Goal: Task Accomplishment & Management: Manage account settings

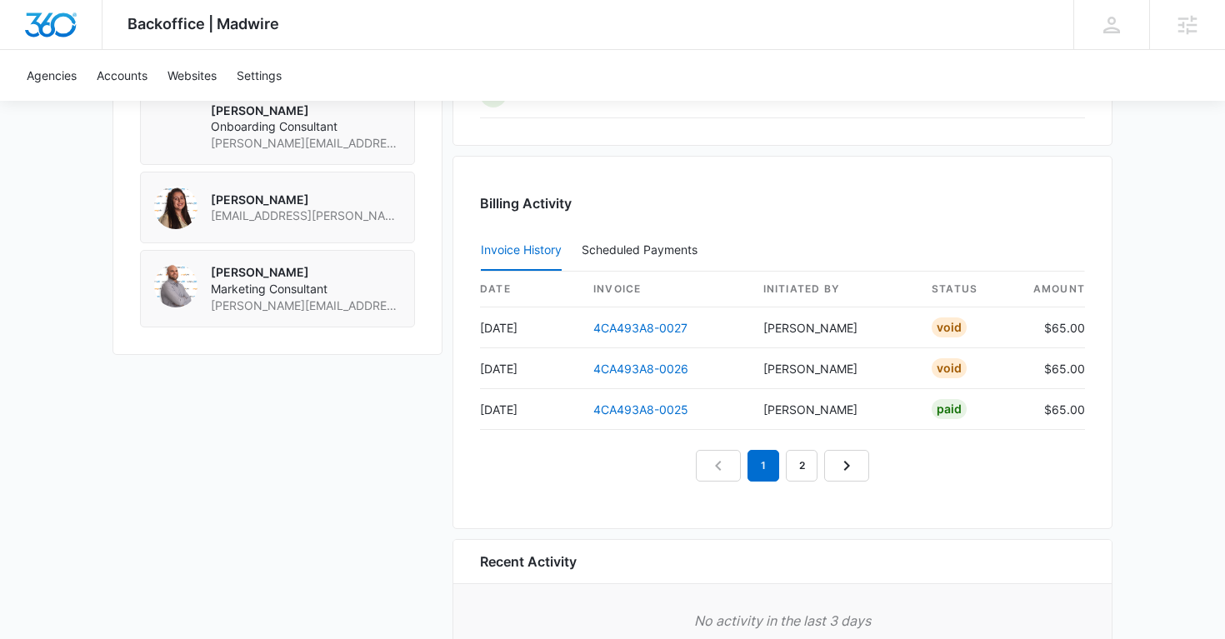
scroll to position [1520, 0]
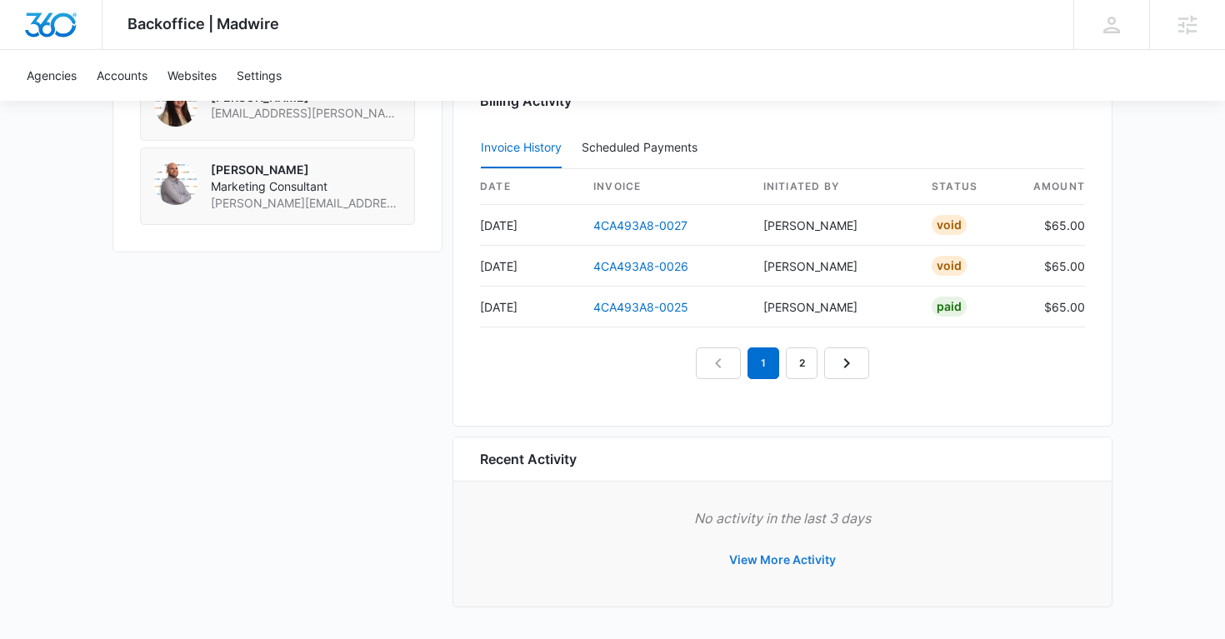
click at [793, 564] on button "View More Activity" at bounding box center [783, 560] width 140 height 40
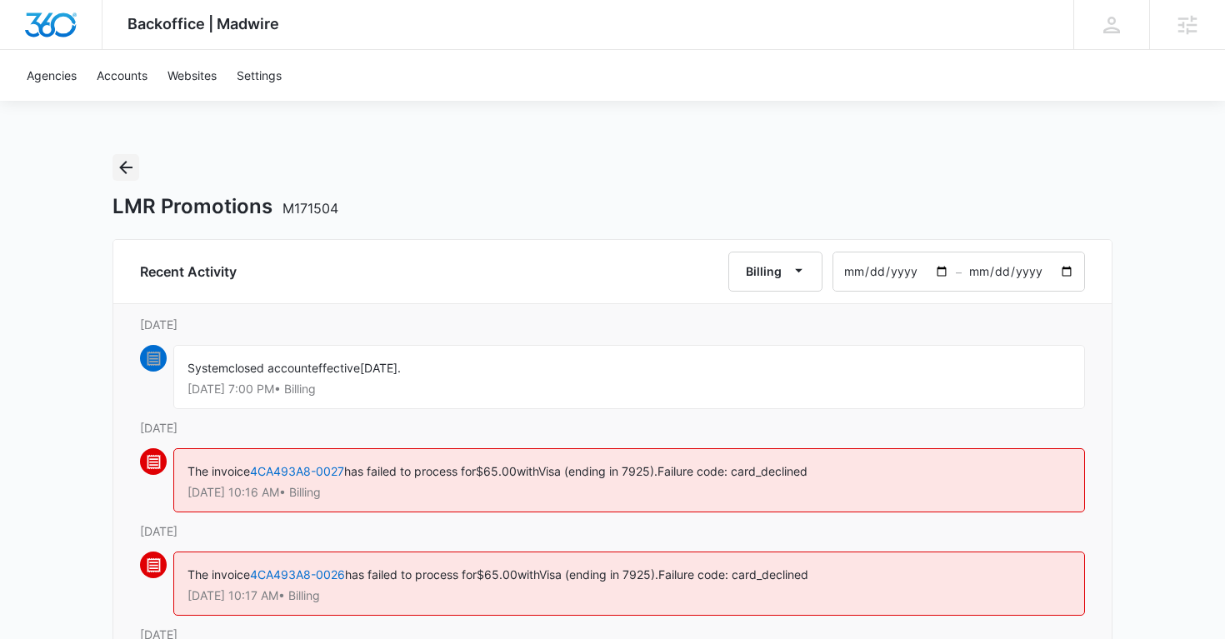
click at [125, 168] on icon "Back" at bounding box center [125, 167] width 13 height 13
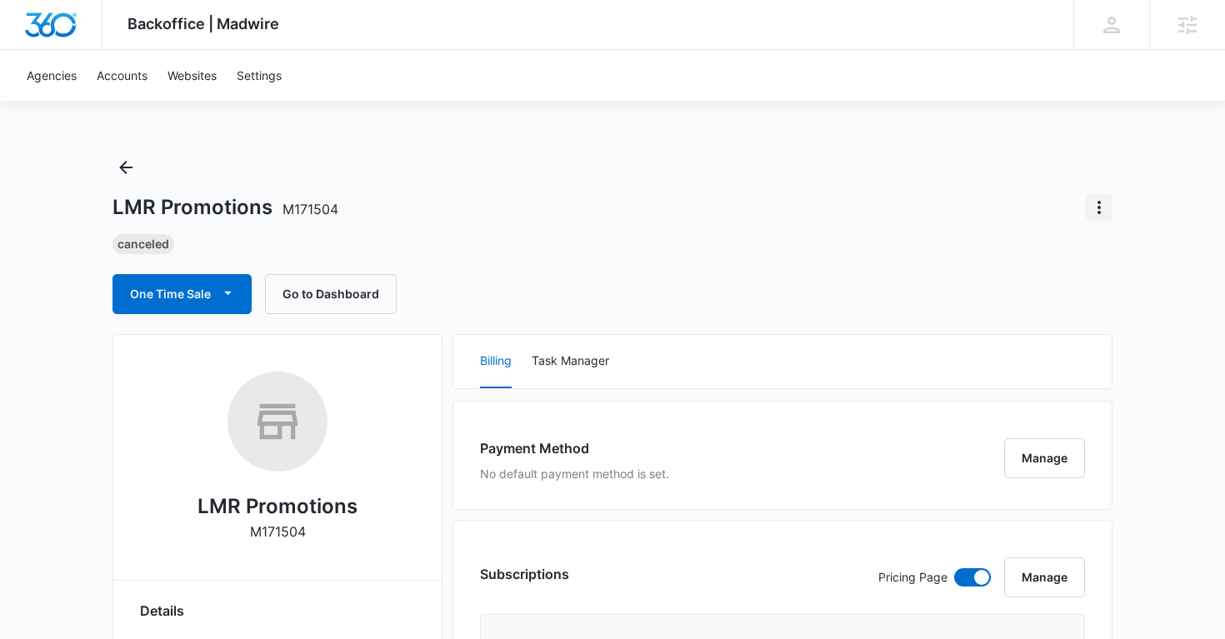
click at [1098, 211] on icon "Actions" at bounding box center [1099, 207] width 3 height 13
click at [1046, 252] on div "Update Status" at bounding box center [1031, 254] width 82 height 12
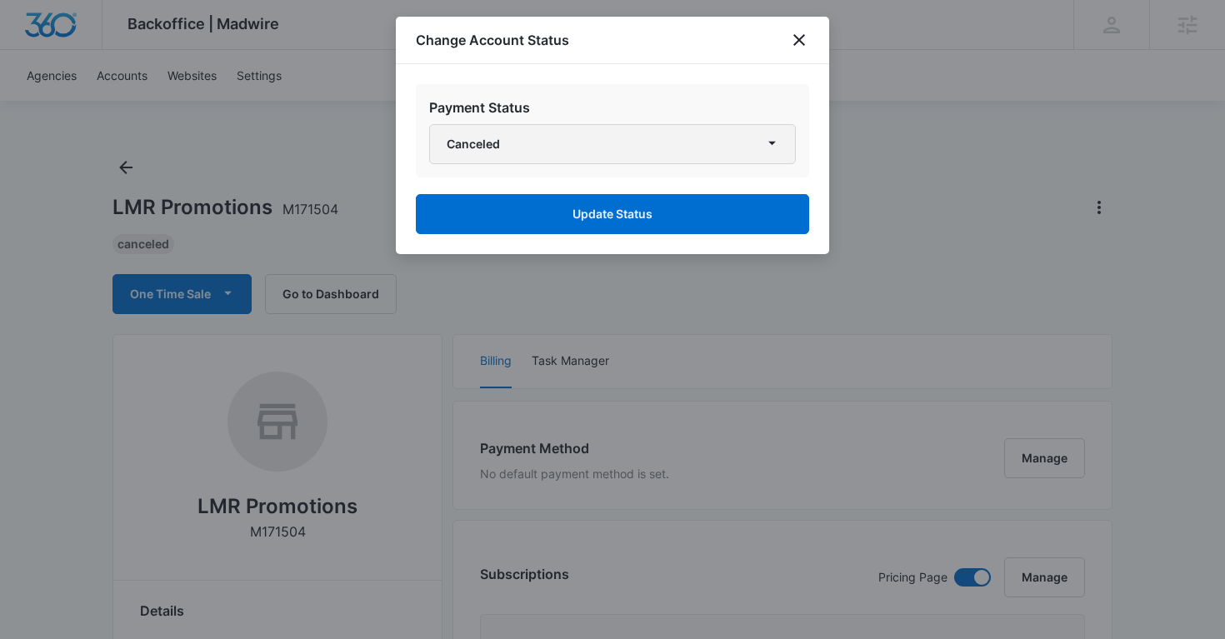
click at [693, 150] on button "Canceled" at bounding box center [612, 144] width 367 height 40
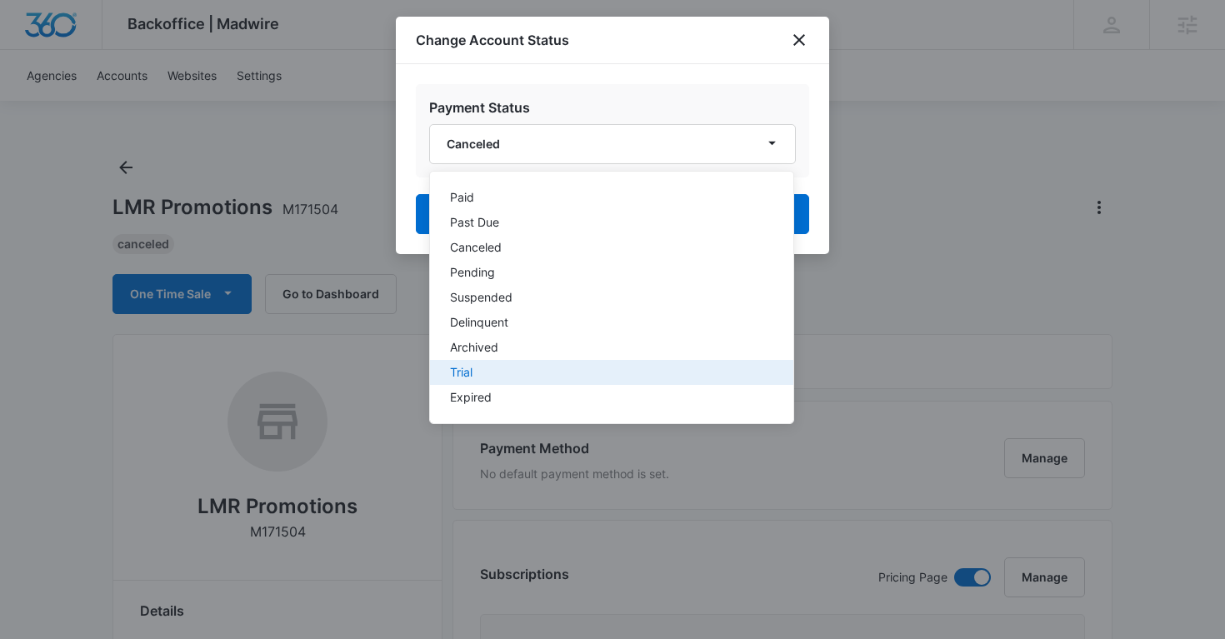
click at [517, 367] on div "Trial" at bounding box center [601, 373] width 303 height 12
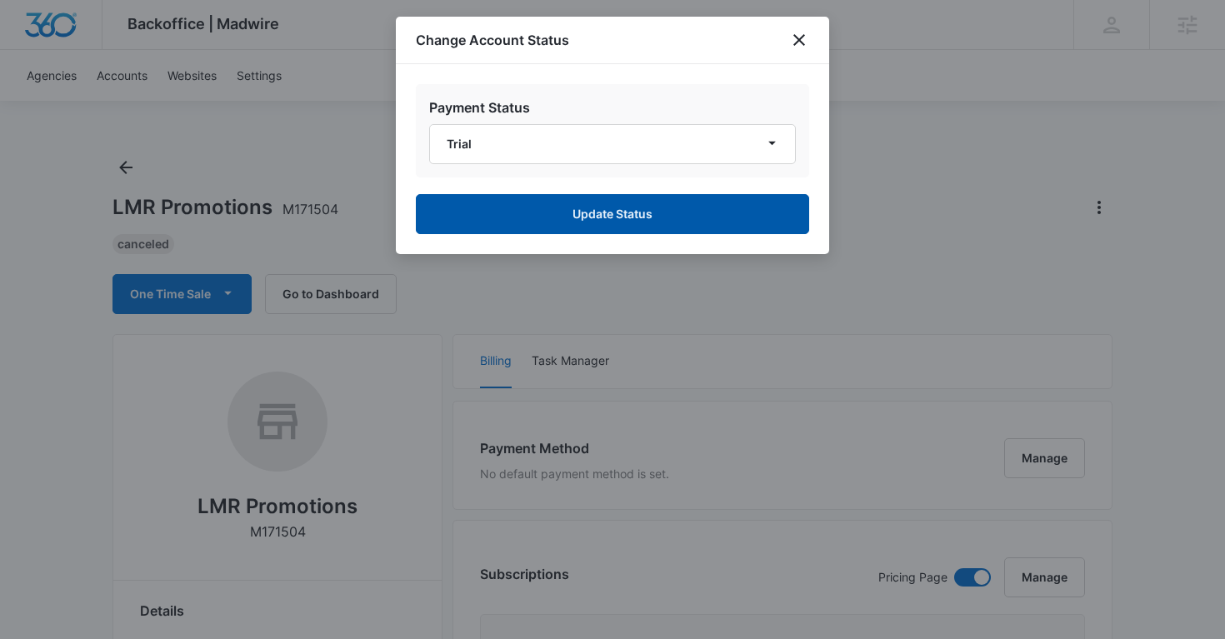
click at [608, 227] on button "Update Status" at bounding box center [612, 214] width 393 height 40
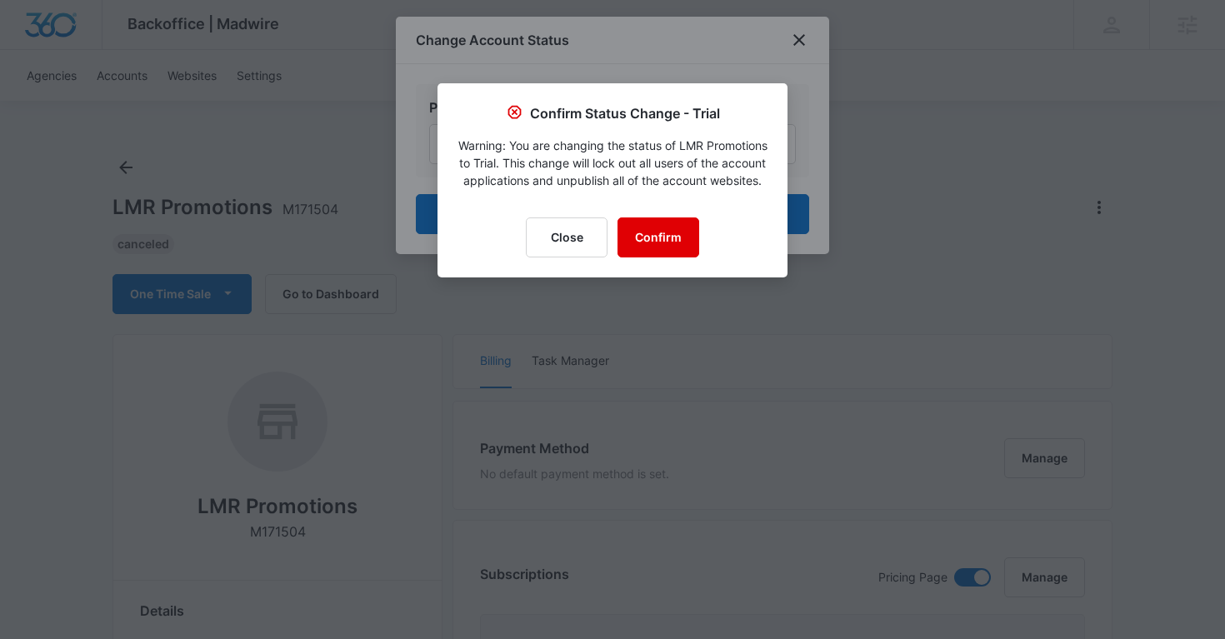
click at [660, 253] on button "Confirm" at bounding box center [659, 238] width 82 height 40
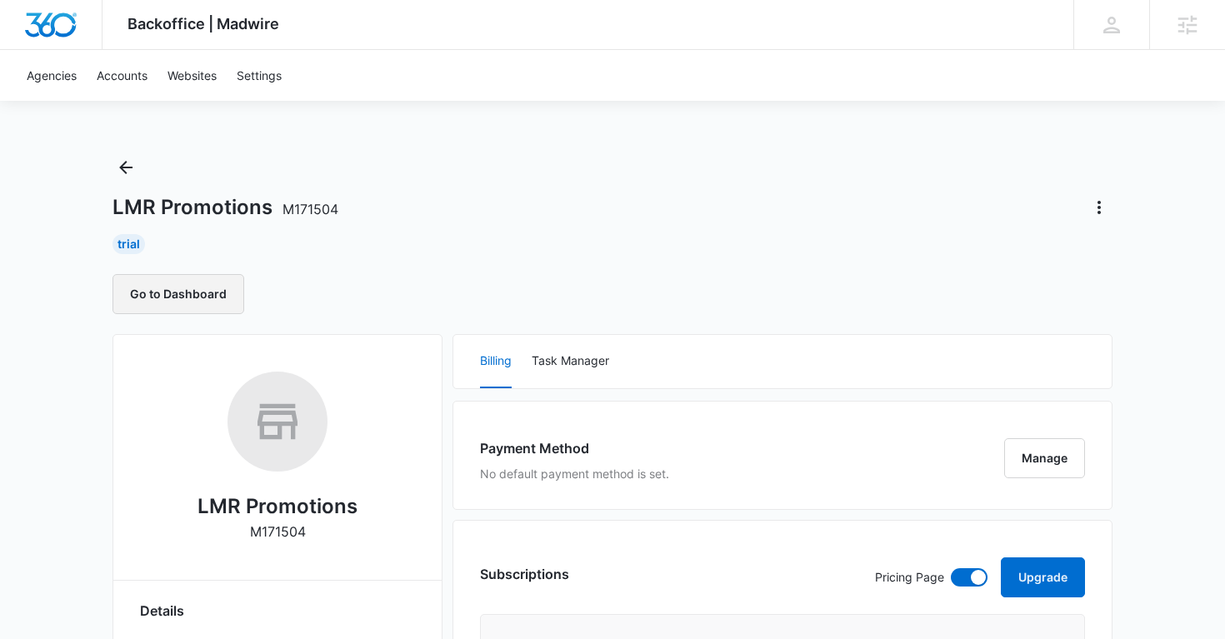
click at [211, 293] on button "Go to Dashboard" at bounding box center [179, 294] width 132 height 40
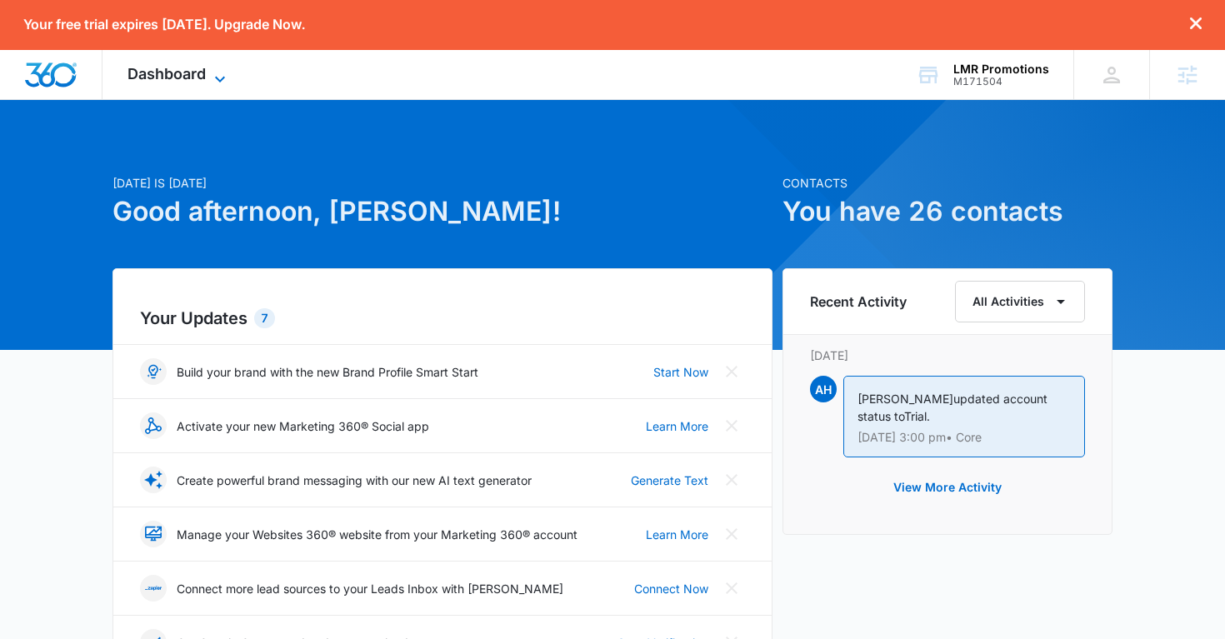
click at [213, 69] on icon at bounding box center [220, 79] width 20 height 20
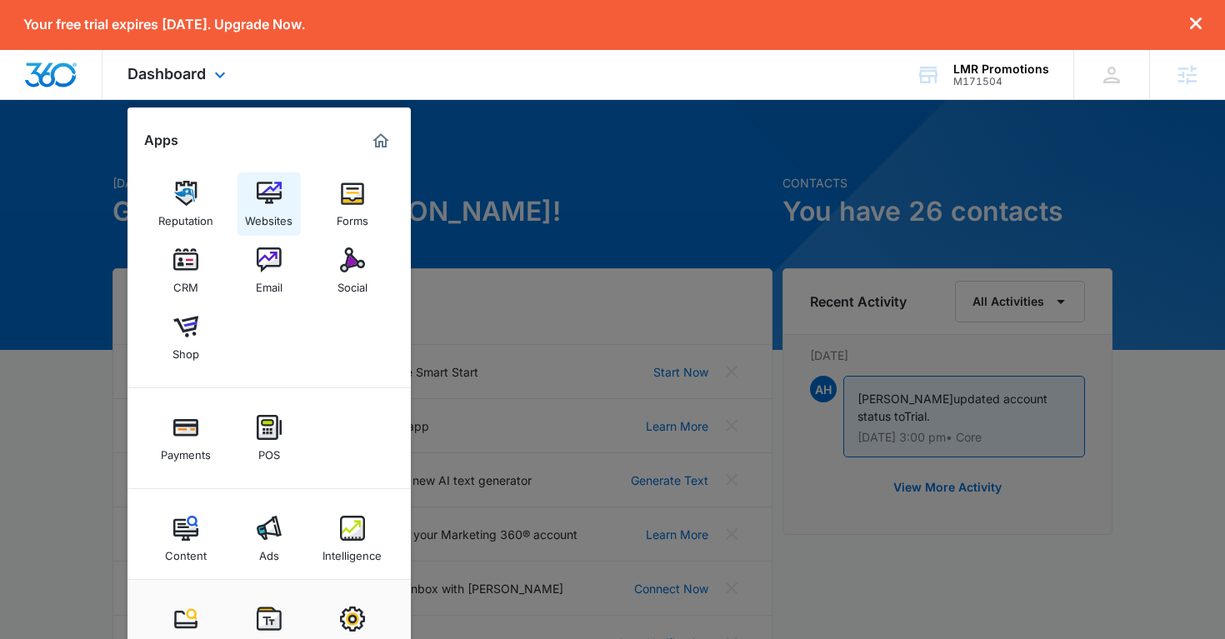
click at [278, 209] on div "Websites" at bounding box center [269, 217] width 48 height 22
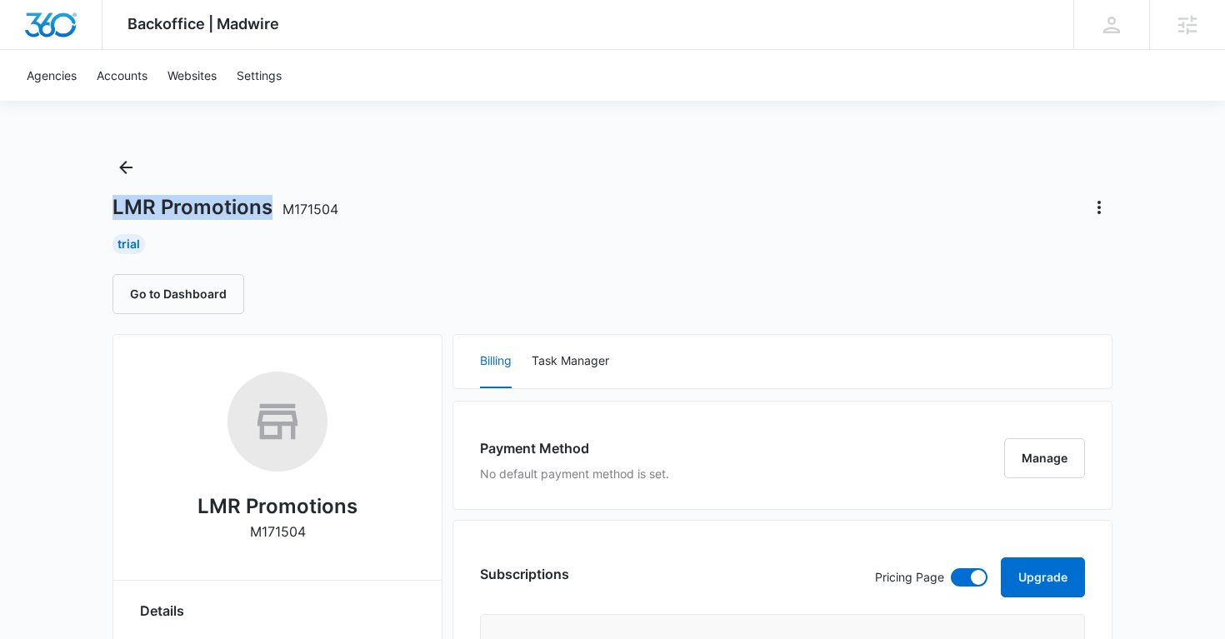
copy h1 "LMR Promotions"
drag, startPoint x: 96, startPoint y: 208, endPoint x: 268, endPoint y: 213, distance: 171.8
click at [195, 73] on link "Websites" at bounding box center [192, 75] width 69 height 51
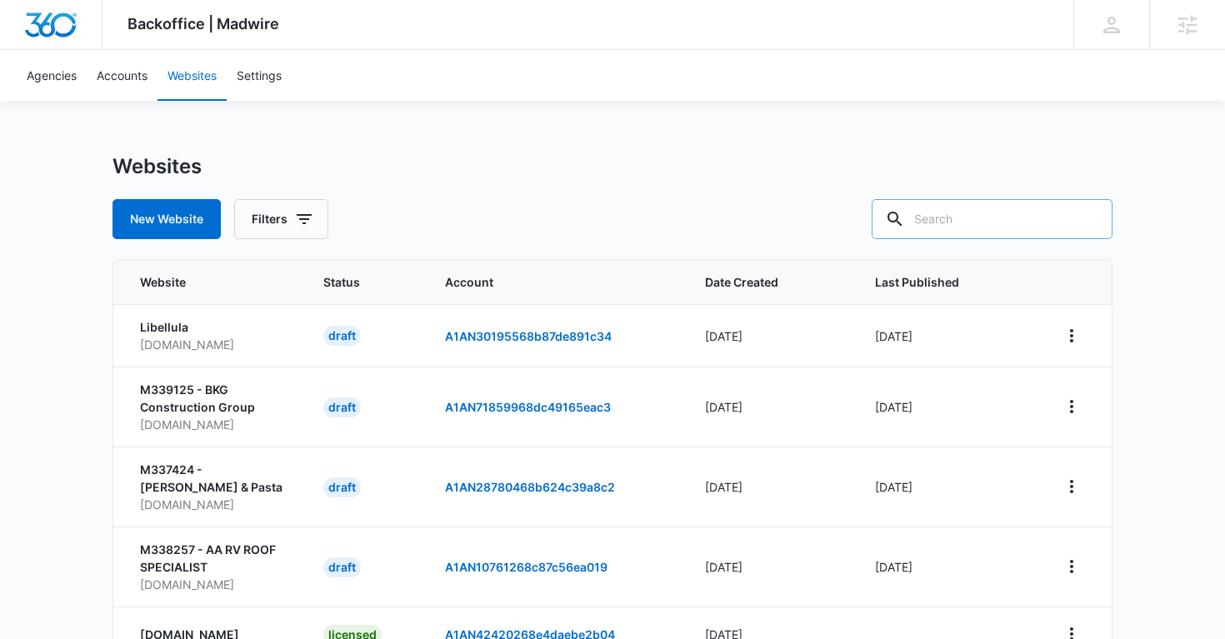
click at [987, 214] on input "text" at bounding box center [992, 219] width 241 height 40
paste input "LMR Promotions"
type input "LMR Promotions"
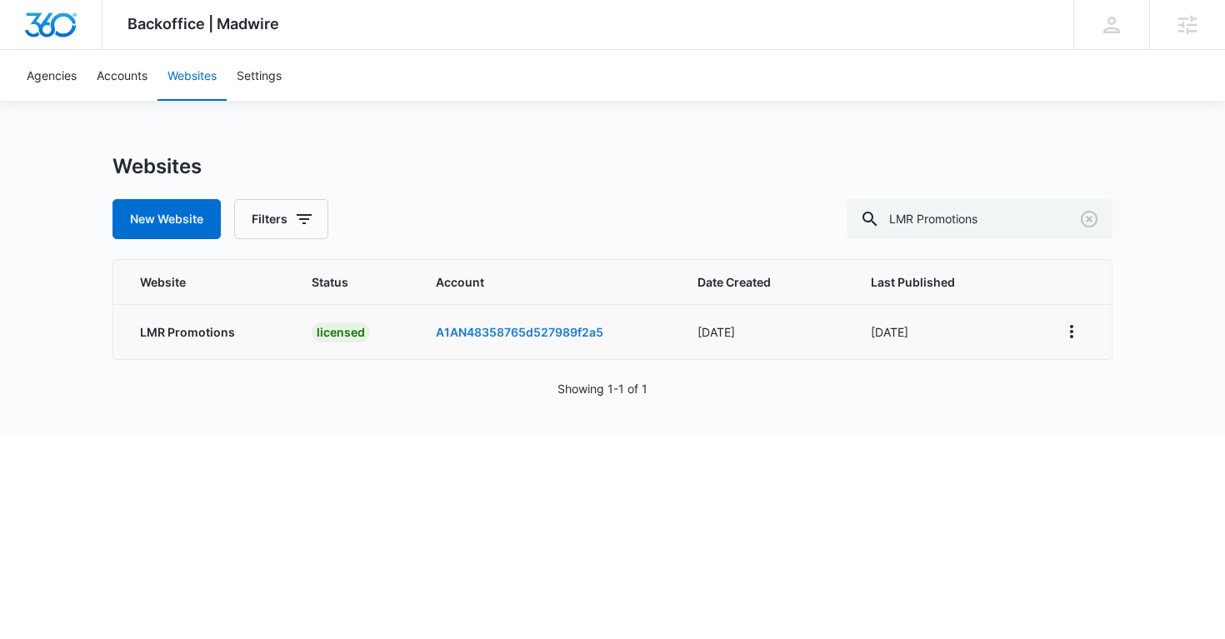
click at [517, 333] on link "A1AN48358765d527989f2a5" at bounding box center [520, 332] width 168 height 14
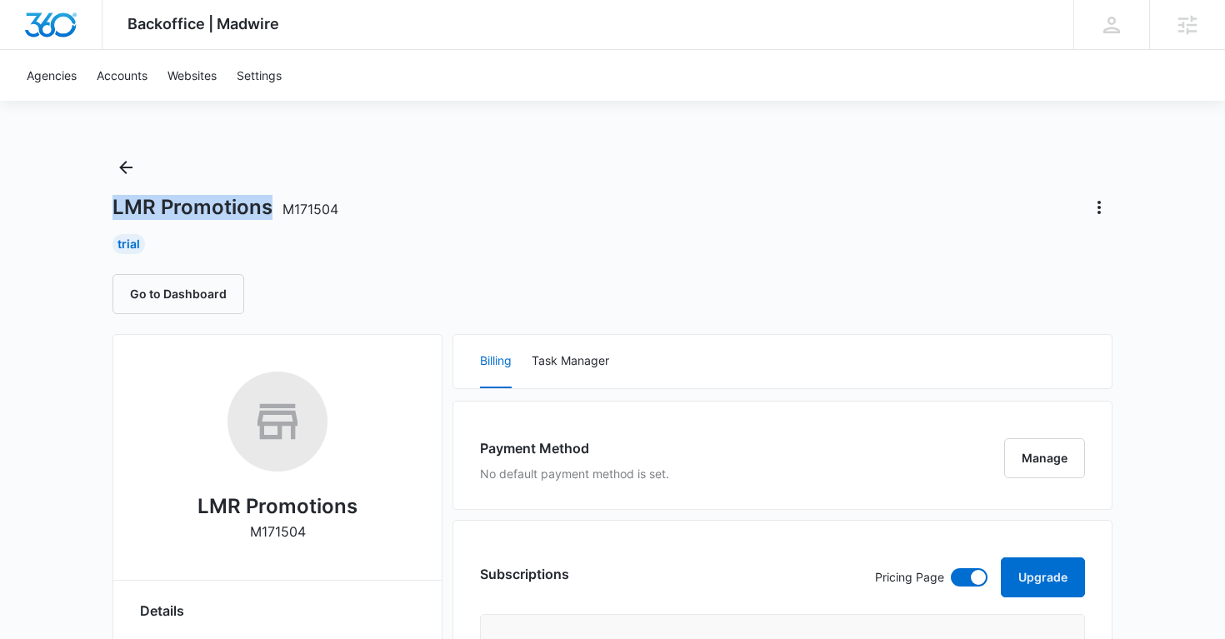
copy h1 "LMR Promotions"
drag, startPoint x: 108, startPoint y: 208, endPoint x: 270, endPoint y: 213, distance: 162.6
copy span "M171504"
drag, startPoint x: 285, startPoint y: 210, endPoint x: 353, endPoint y: 209, distance: 67.5
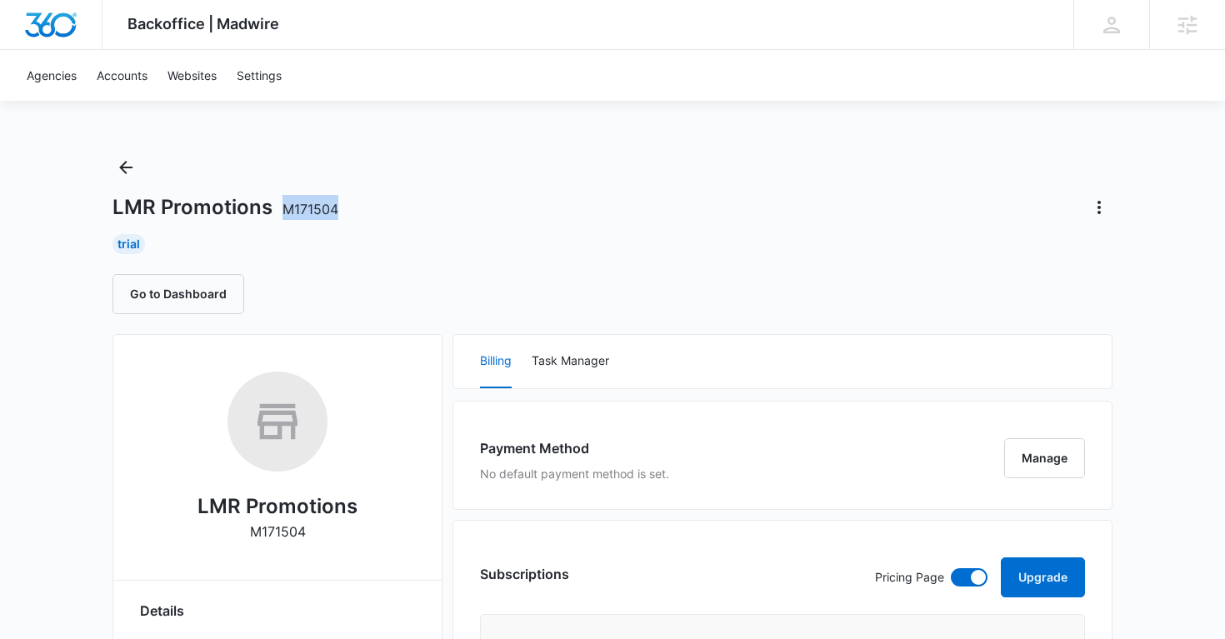
click at [353, 209] on div "LMR Promotions M171504" at bounding box center [613, 207] width 1000 height 27
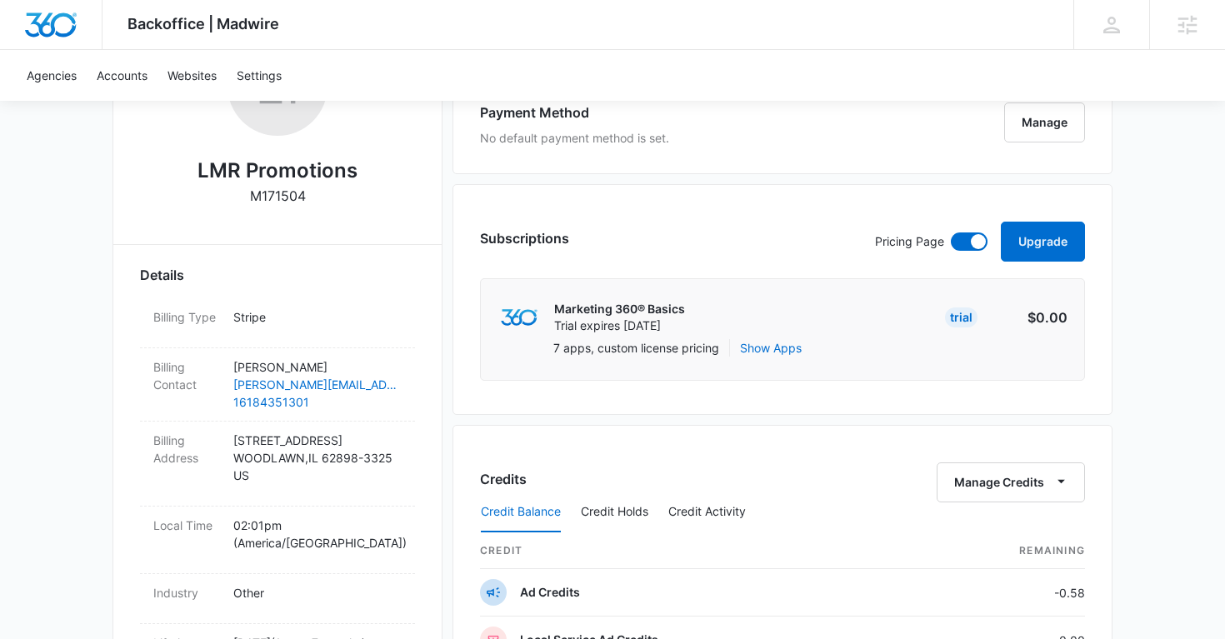
scroll to position [483, 0]
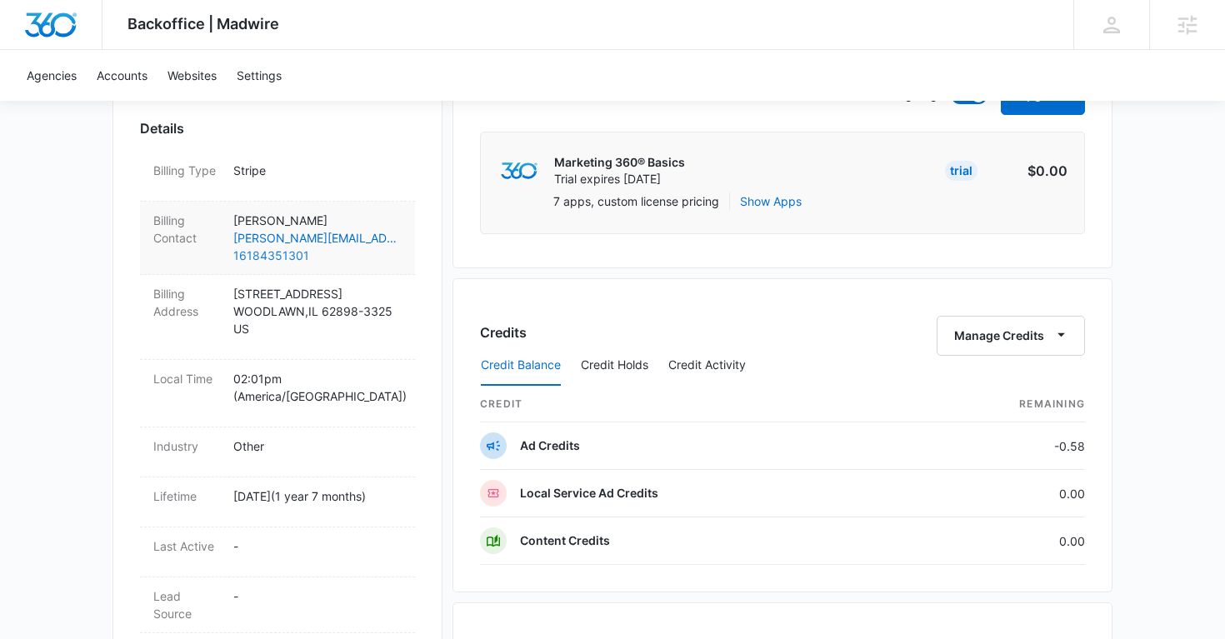
click at [377, 263] on link "16184351301" at bounding box center [317, 256] width 168 height 18
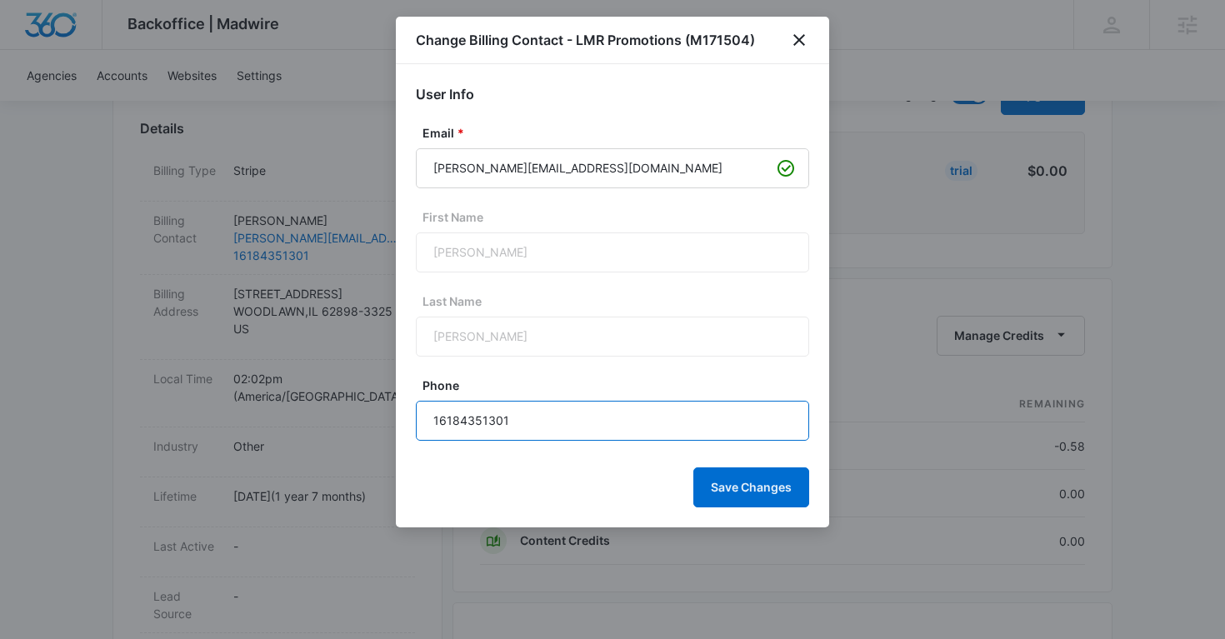
drag, startPoint x: 526, startPoint y: 423, endPoint x: 442, endPoint y: 426, distance: 84.2
click at [442, 426] on input "16184351301" at bounding box center [612, 421] width 393 height 40
click at [798, 38] on icon "close" at bounding box center [800, 40] width 12 height 12
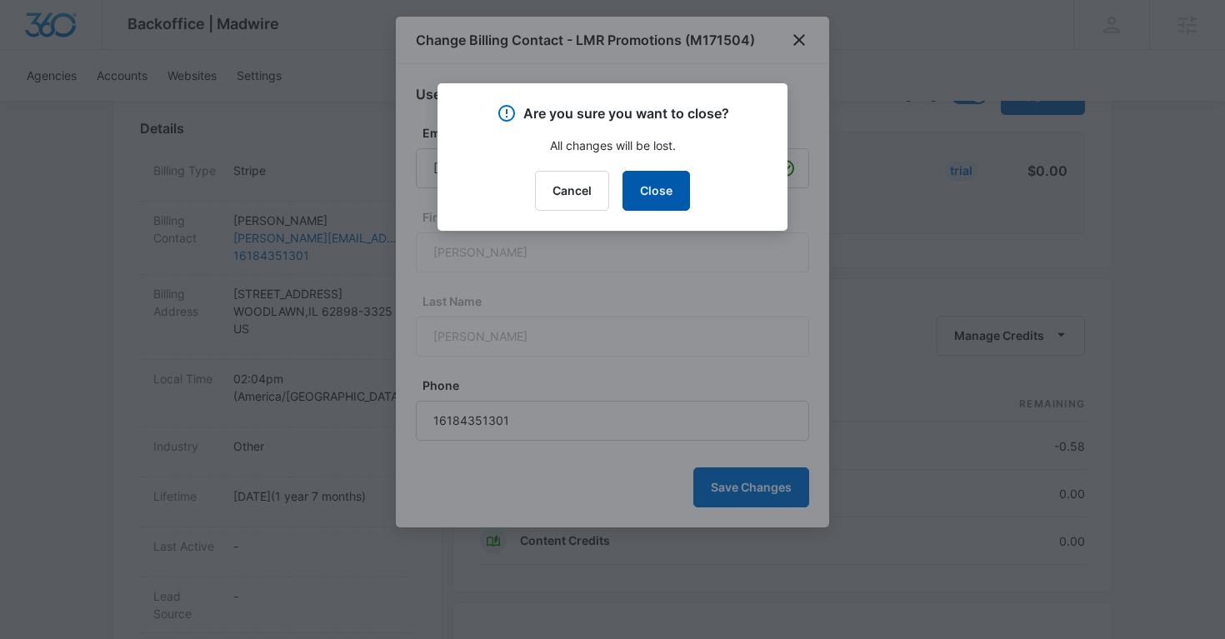
click at [664, 181] on button "Close" at bounding box center [657, 191] width 68 height 40
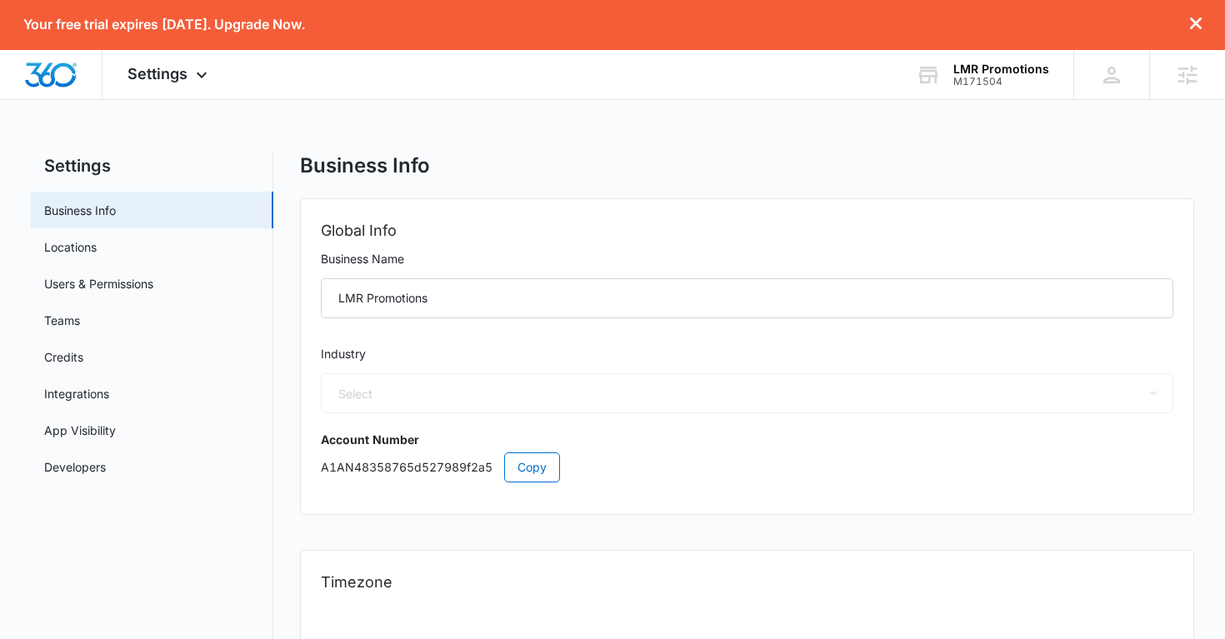
select select "52"
select select "US"
select select "America/[GEOGRAPHIC_DATA]"
click at [121, 284] on link "Users & Permissions" at bounding box center [98, 284] width 109 height 18
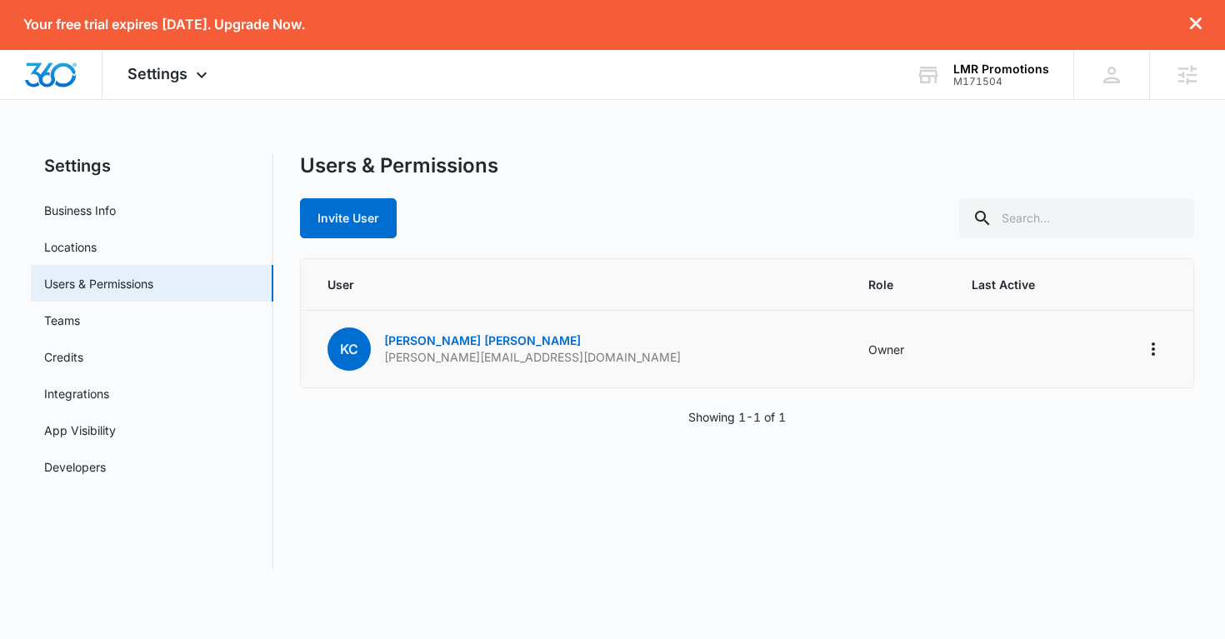
click at [481, 361] on p "kerri@lmrpromotions.com" at bounding box center [532, 357] width 297 height 17
copy p "kerri@lmrpromotions.com"
copy link "Kerri Carr"
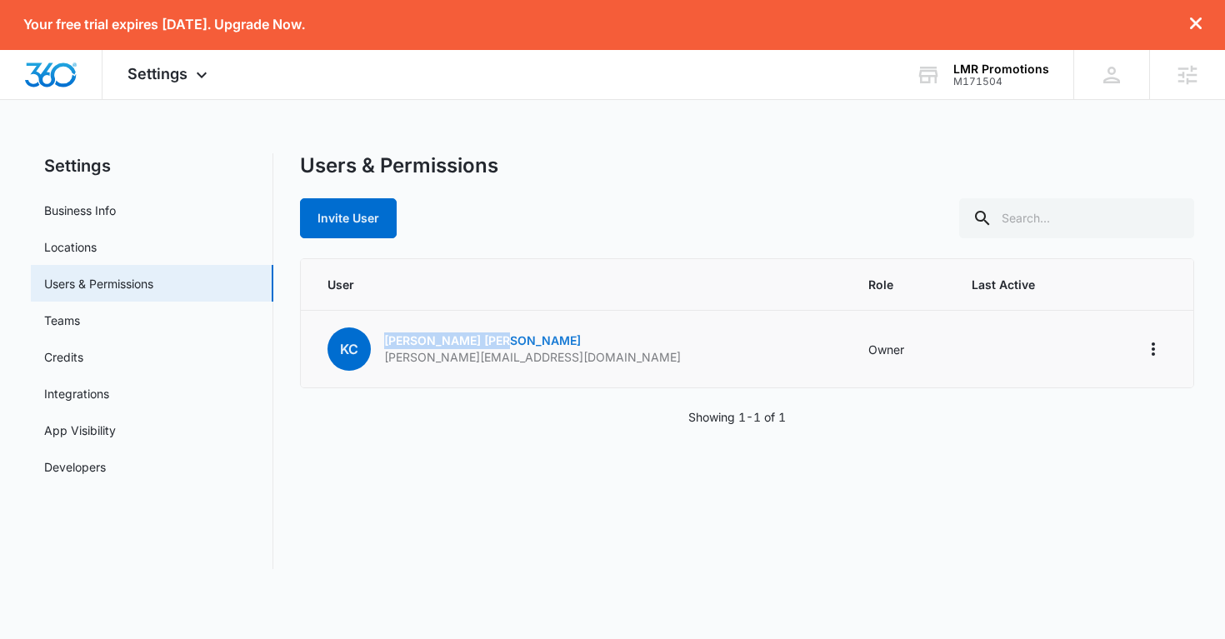
drag, startPoint x: 450, startPoint y: 337, endPoint x: 387, endPoint y: 338, distance: 63.4
click at [384, 338] on p "Kerri Carr" at bounding box center [532, 341] width 297 height 17
click at [175, 75] on span "Settings" at bounding box center [158, 74] width 60 height 18
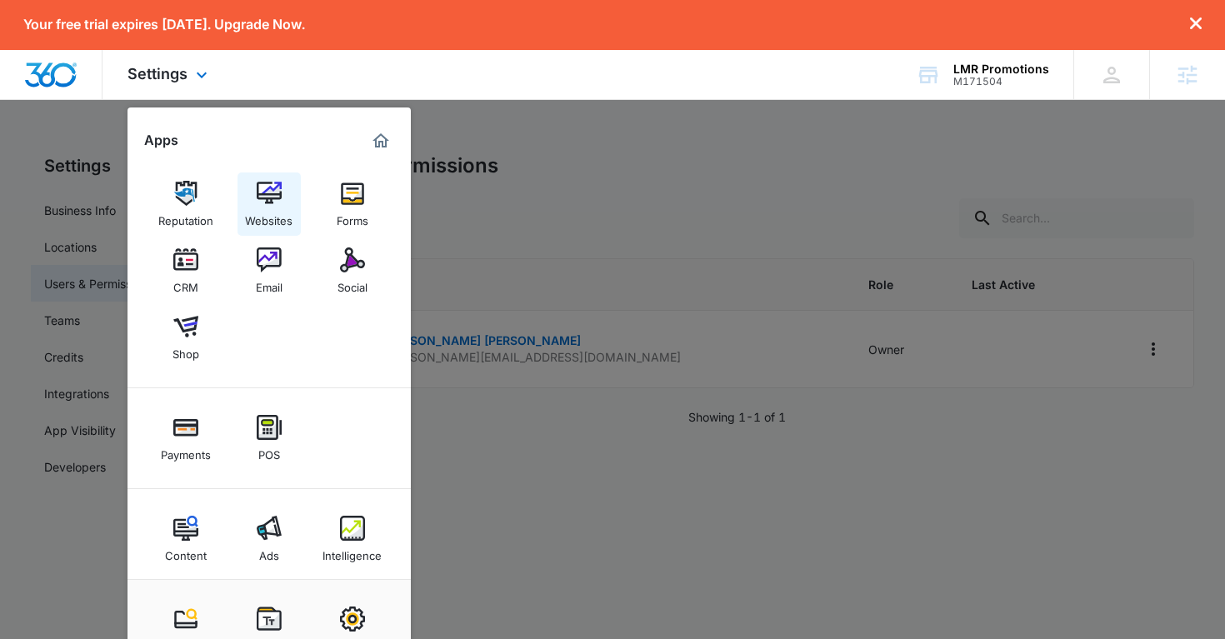
click at [283, 209] on div "Websites" at bounding box center [269, 217] width 48 height 22
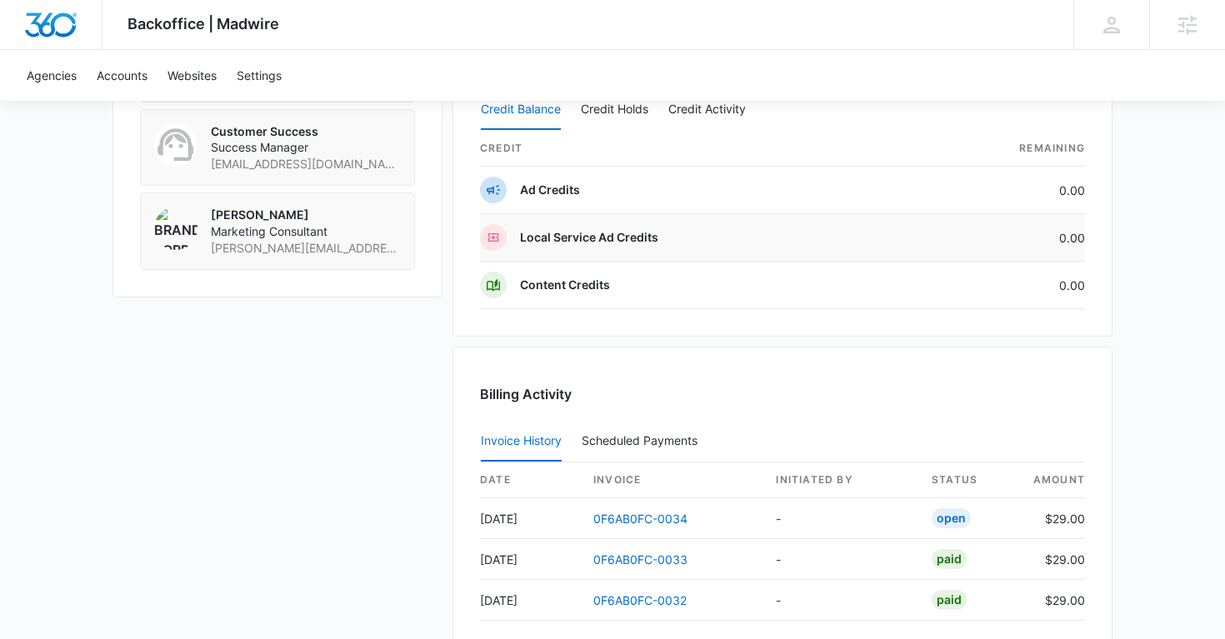
scroll to position [1748, 0]
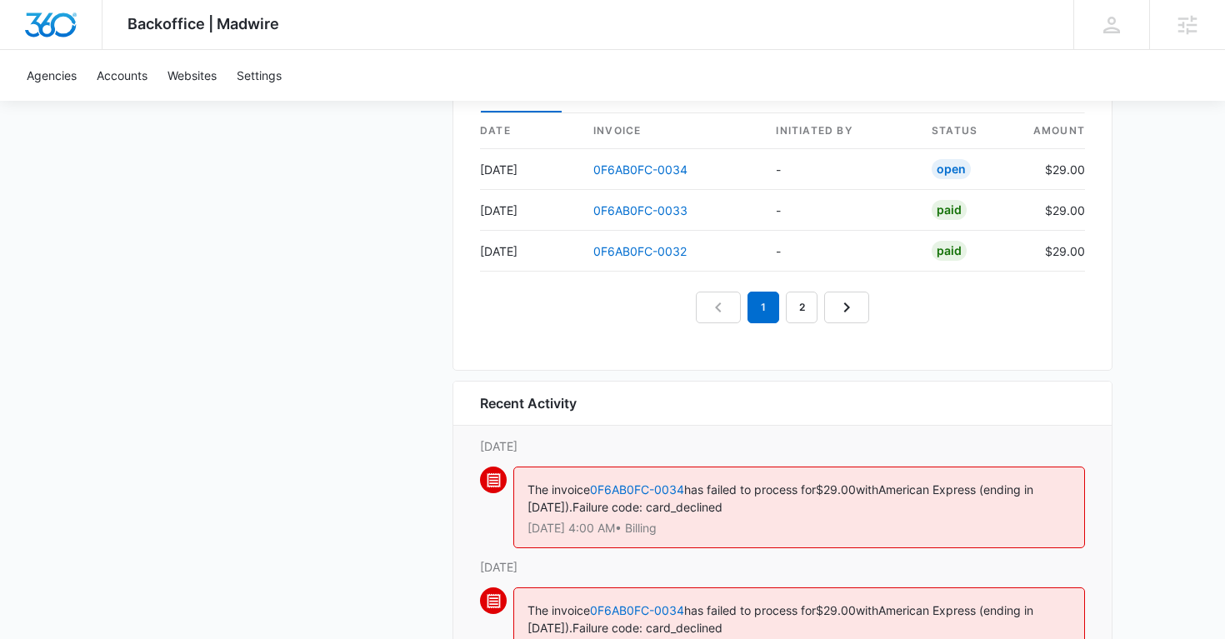
click at [616, 383] on div "Recent Activity" at bounding box center [782, 404] width 658 height 44
click at [657, 215] on link "0F6AB0FC-0033" at bounding box center [640, 210] width 94 height 14
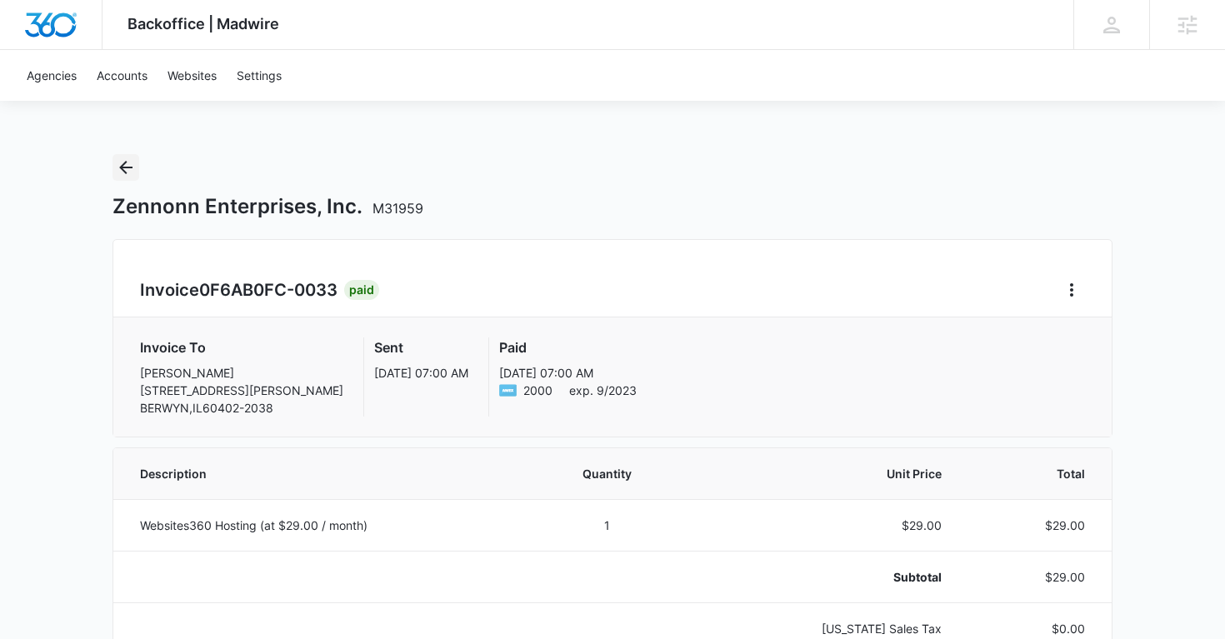
click at [120, 170] on icon "Back" at bounding box center [126, 168] width 20 height 20
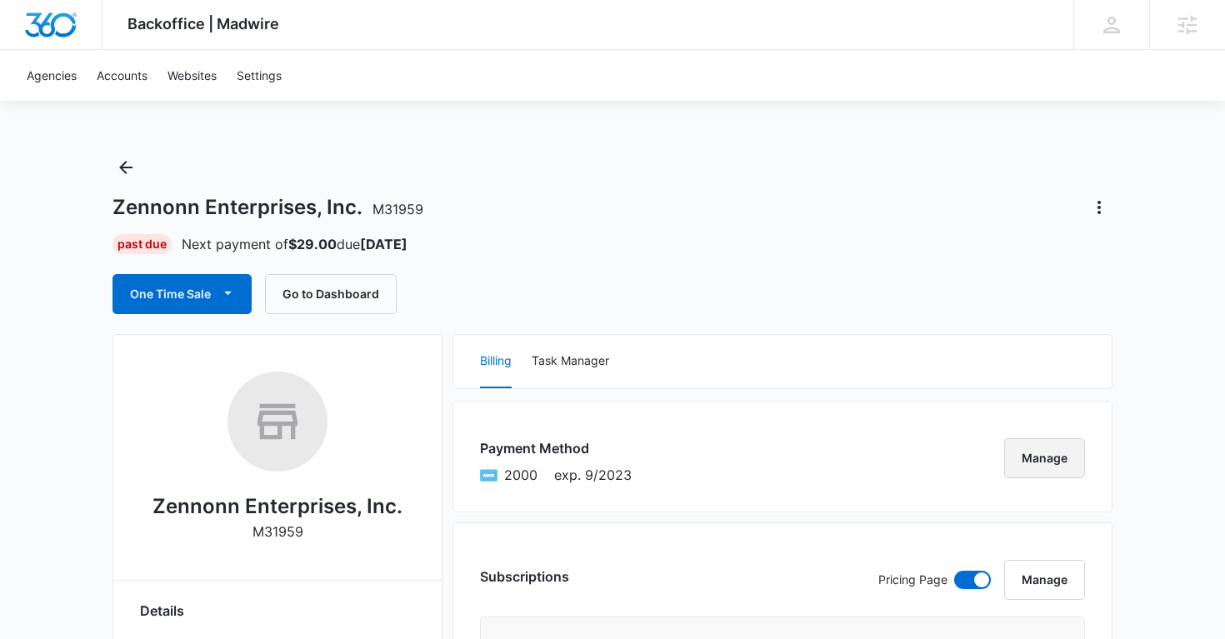
click at [1024, 443] on button "Manage" at bounding box center [1044, 458] width 81 height 40
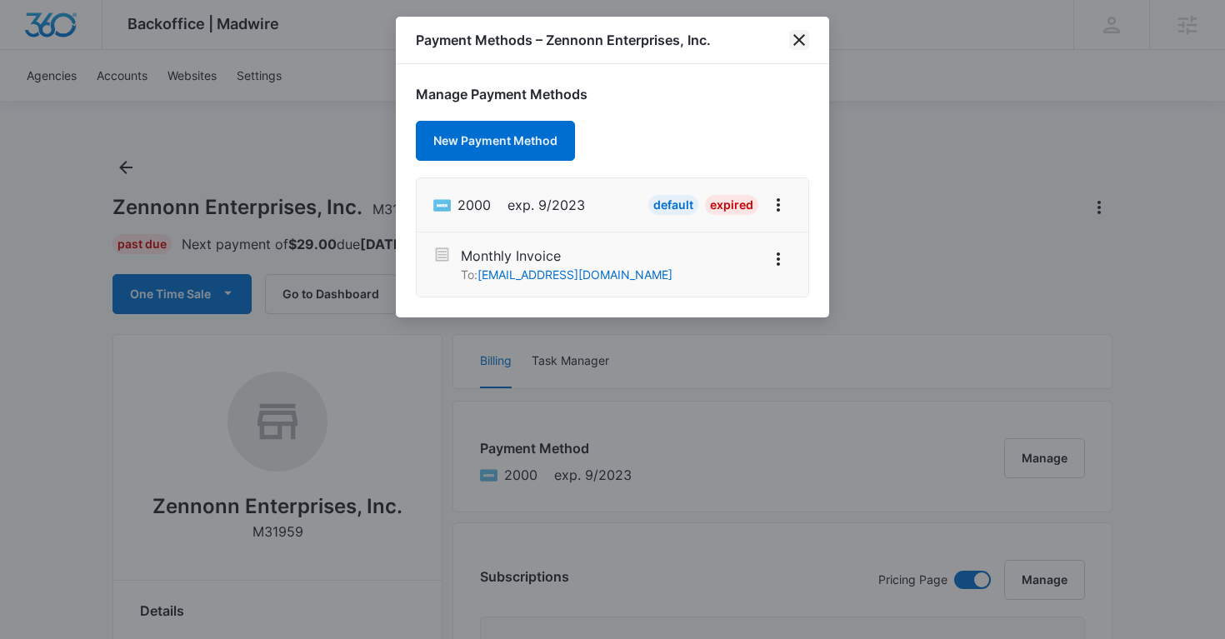
click at [798, 43] on icon "close" at bounding box center [799, 40] width 20 height 20
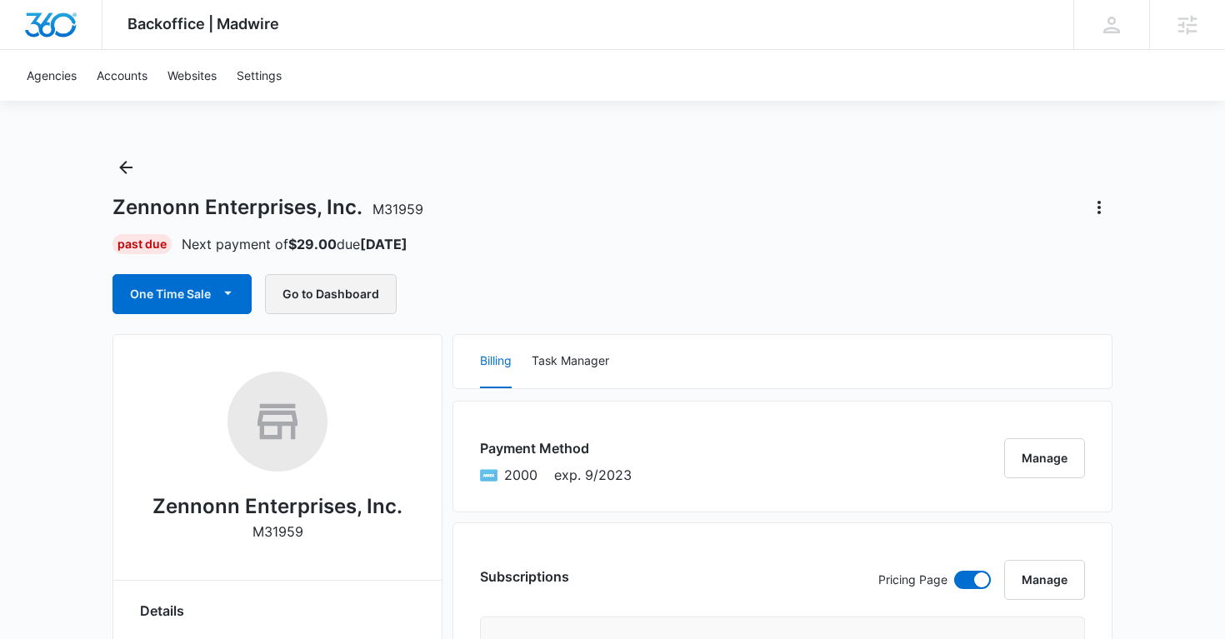
click at [348, 290] on button "Go to Dashboard" at bounding box center [331, 294] width 132 height 40
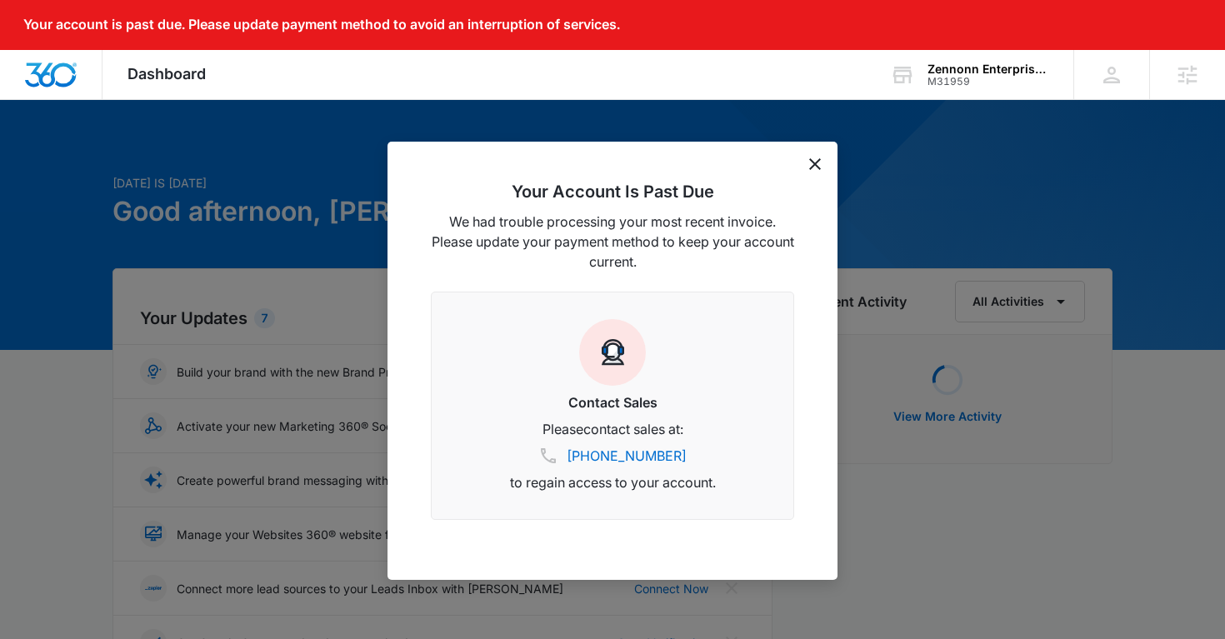
click at [827, 158] on div "Your Account Is Past Due We had trouble processing your most recent invoice. Pl…" at bounding box center [613, 361] width 450 height 438
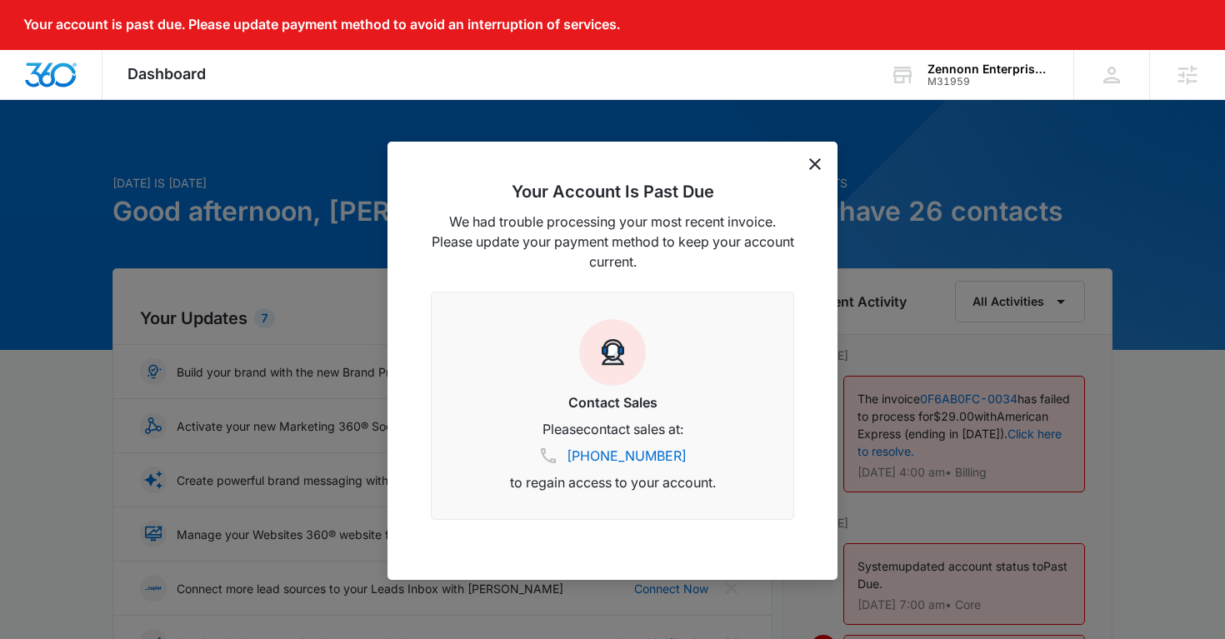
click at [823, 162] on div "Your Account Is Past Due We had trouble processing your most recent invoice. Pl…" at bounding box center [613, 361] width 450 height 438
click at [816, 163] on icon "dismiss this dialog" at bounding box center [815, 164] width 12 height 12
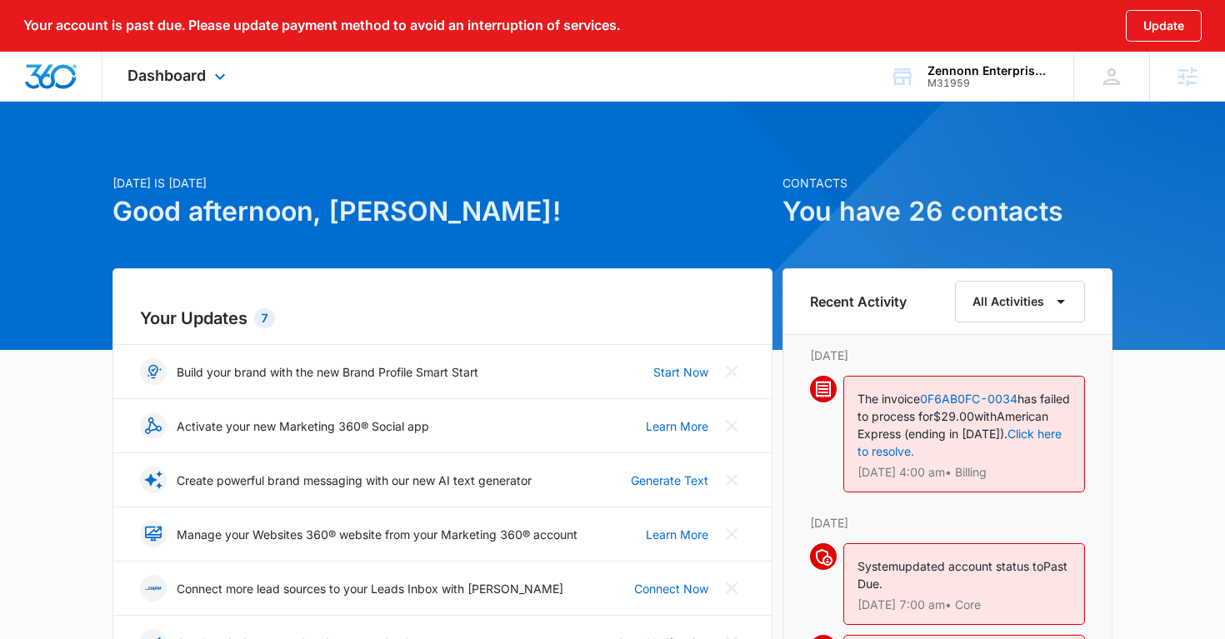
click at [193, 88] on div "Dashboard Apps Reputation Websites Forms CRM Email Social Shop Payments POS Con…" at bounding box center [179, 76] width 153 height 49
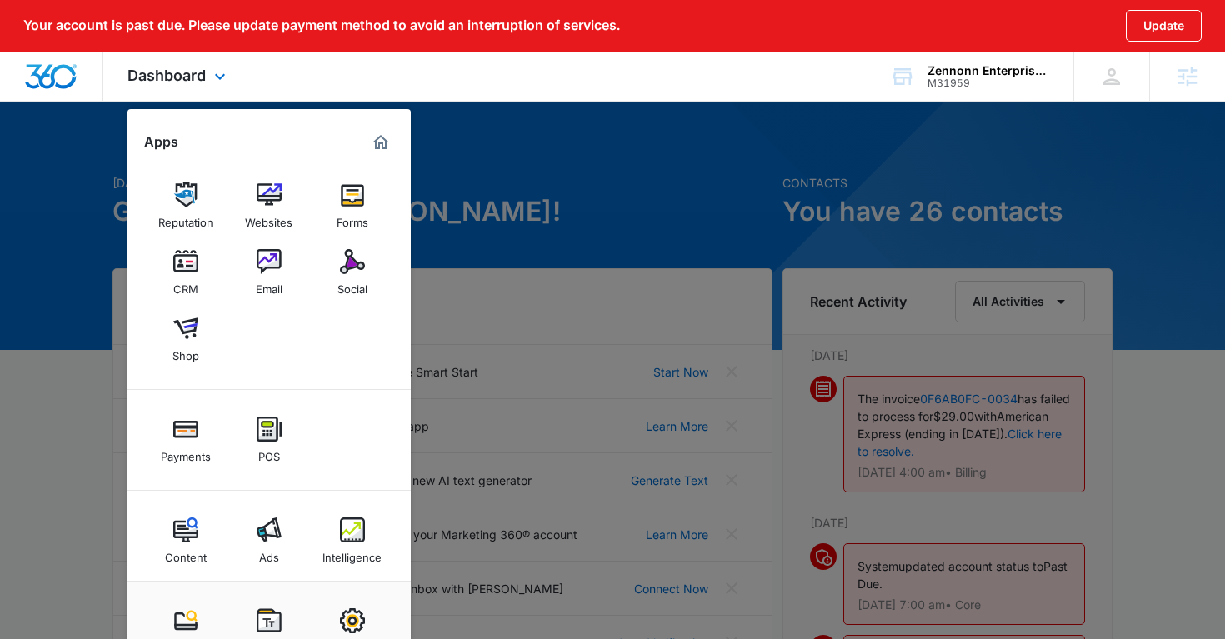
click at [193, 88] on div "Dashboard Apps Reputation Websites Forms CRM Email Social Shop Payments POS Con…" at bounding box center [179, 76] width 153 height 49
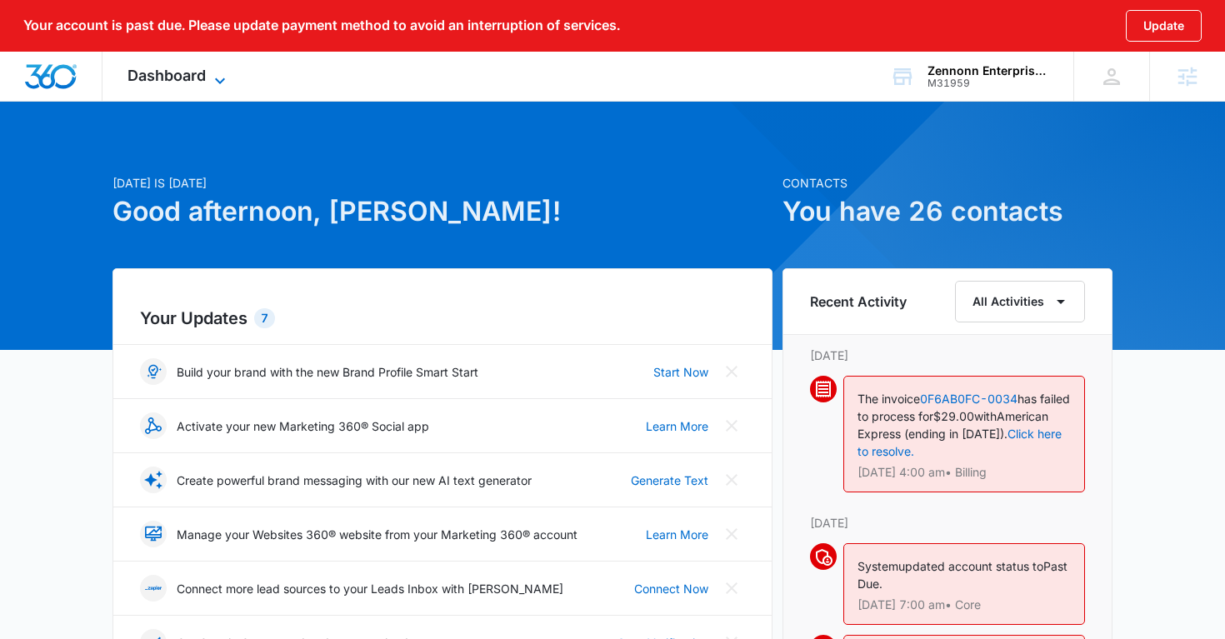
click at [213, 75] on icon at bounding box center [220, 81] width 20 height 20
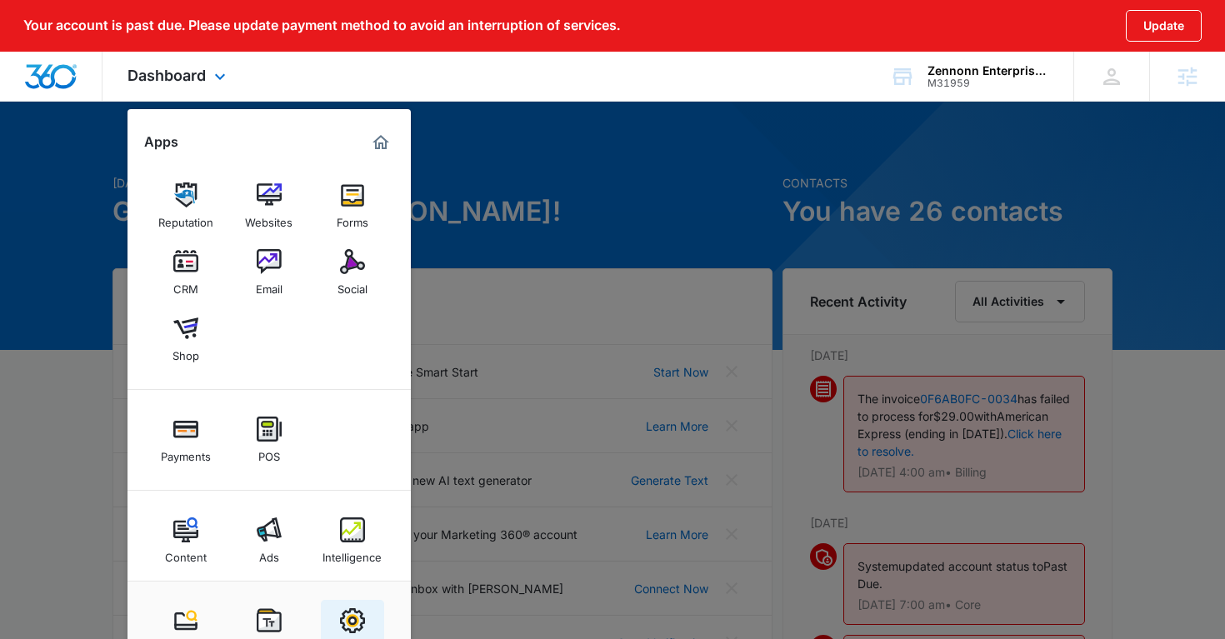
click at [353, 608] on img at bounding box center [352, 620] width 25 height 25
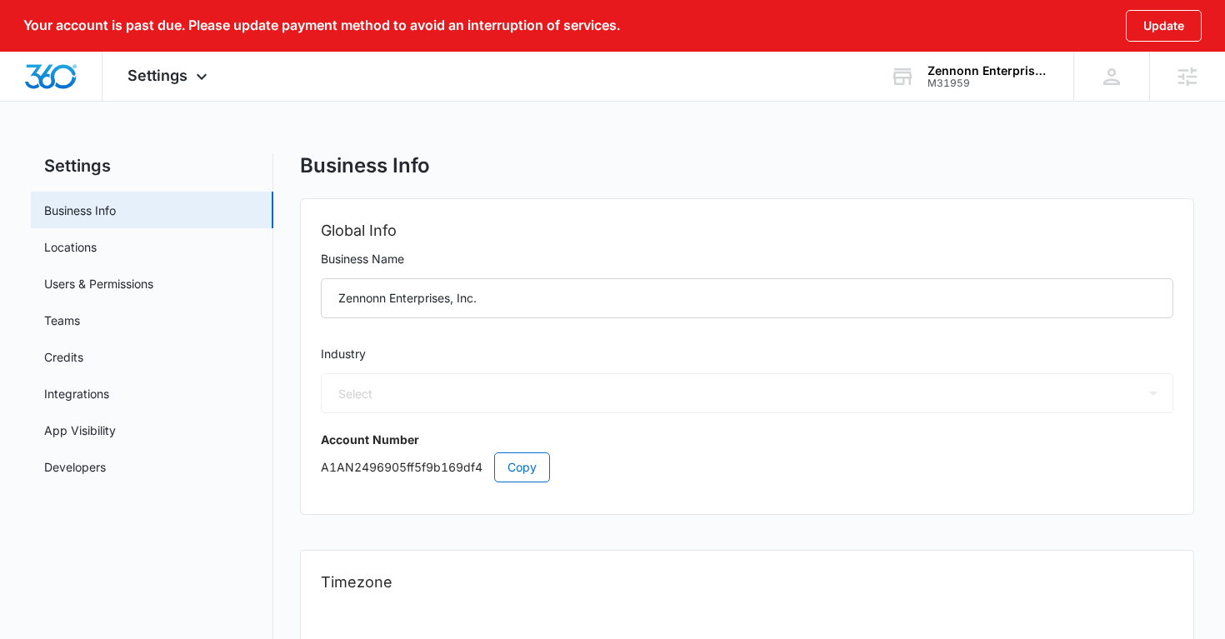
select select "52"
select select "US"
select select "America/New_York"
click at [143, 287] on link "Users & Permissions" at bounding box center [98, 284] width 109 height 18
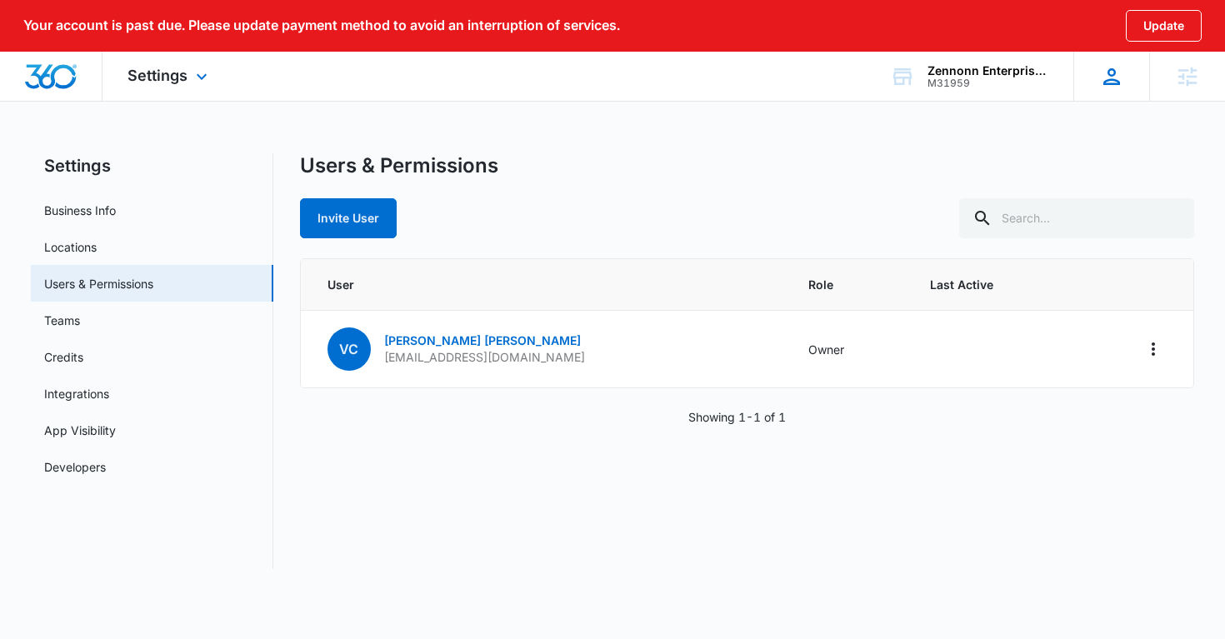
click at [1112, 83] on icon at bounding box center [1112, 76] width 17 height 17
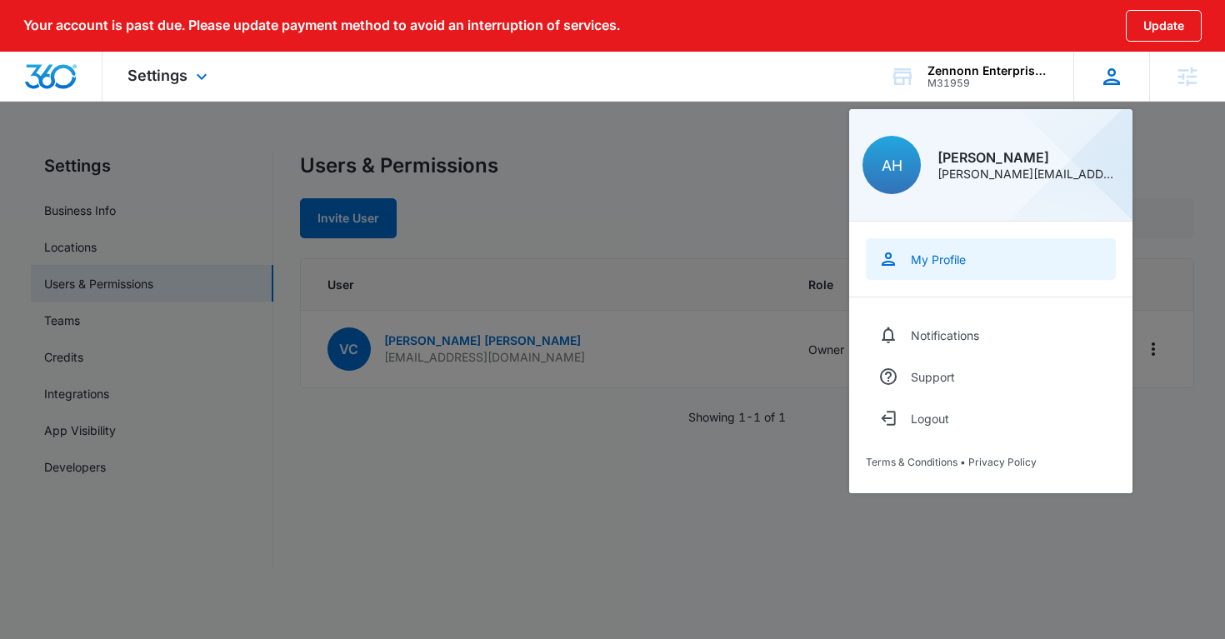
click at [947, 263] on div "My Profile" at bounding box center [938, 260] width 55 height 14
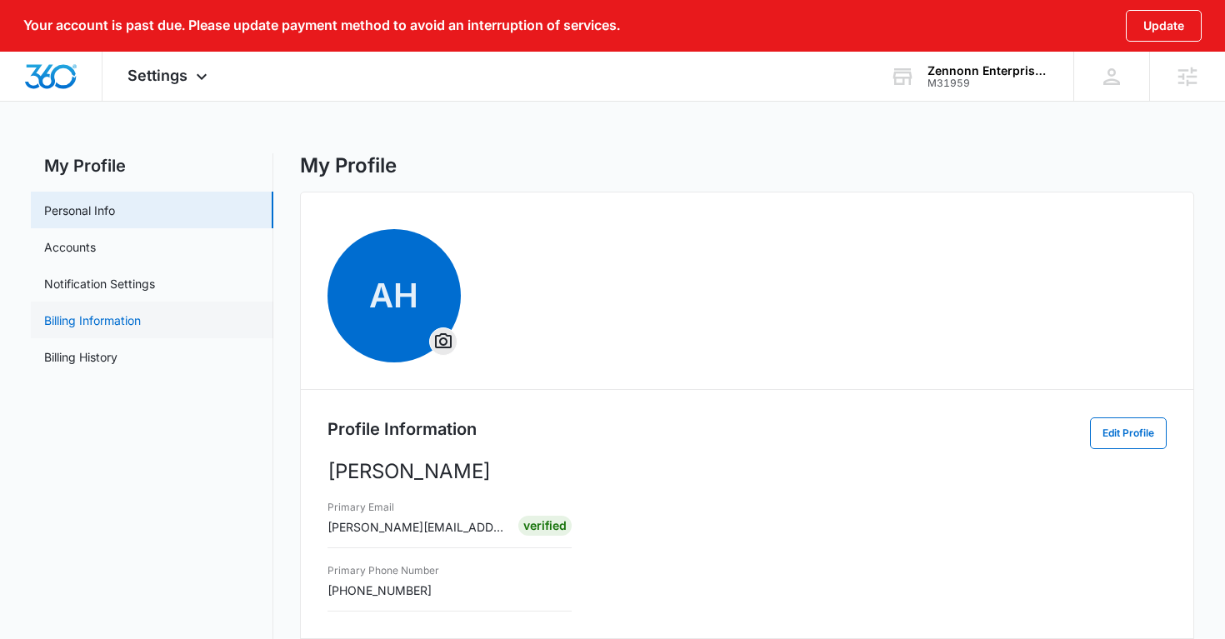
click at [135, 312] on link "Billing Information" at bounding box center [92, 321] width 97 height 18
